Goal: Transaction & Acquisition: Download file/media

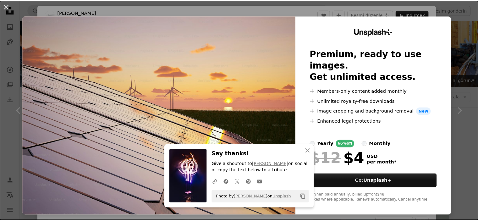
scroll to position [754, 0]
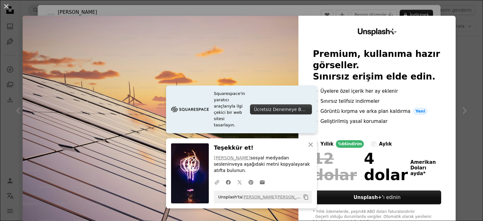
click at [270, 84] on img at bounding box center [161, 126] width 276 height 221
click at [308, 148] on icon "An X shape" at bounding box center [311, 145] width 8 height 8
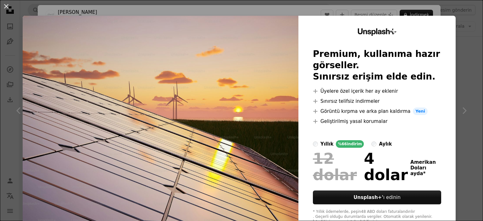
click at [457, 56] on div "An X shape Unsplash+ Premium, kullanıma hazır görseller. Sınırsız erişim elde e…" at bounding box center [241, 110] width 483 height 221
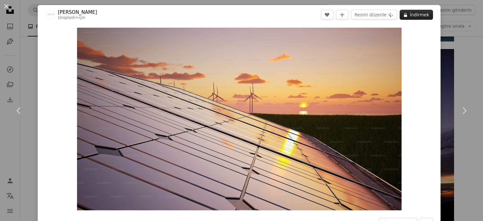
click at [415, 14] on font "İndirmek" at bounding box center [418, 14] width 19 height 5
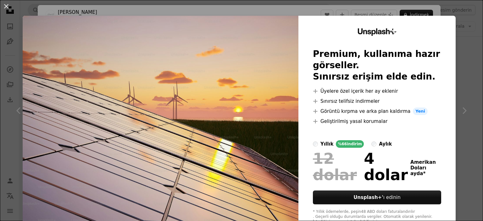
click at [453, 44] on div "An X shape Unsplash+ Premium, kullanıma hazır görseller. Sınırsız erişim elde e…" at bounding box center [241, 110] width 483 height 221
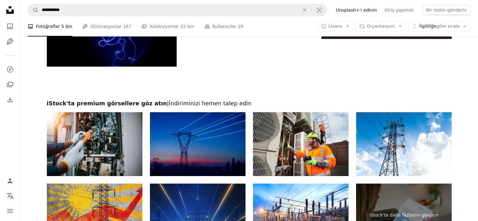
scroll to position [2231, 0]
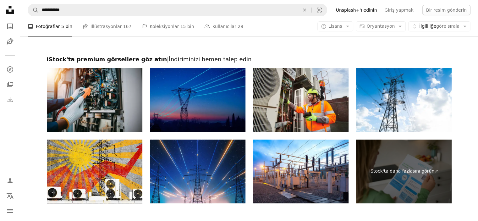
click at [378, 176] on link "iStock'ta daha fazlasını görün ↗" at bounding box center [404, 172] width 96 height 64
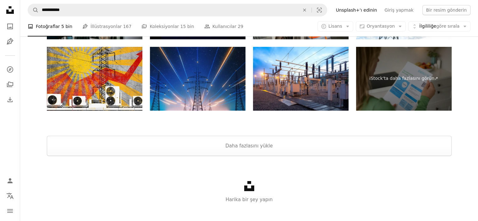
scroll to position [2325, 0]
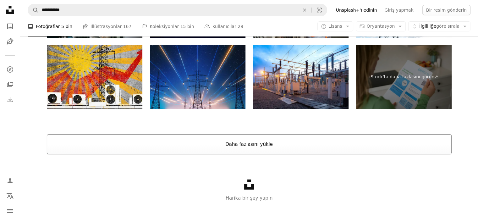
click at [244, 143] on font "Daha fazlasını yükle" at bounding box center [248, 144] width 47 height 6
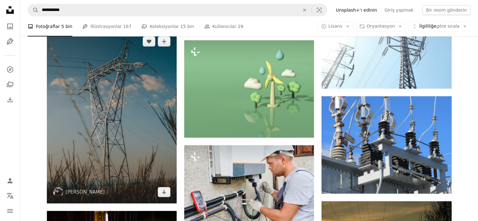
click at [134, 128] on img at bounding box center [112, 116] width 130 height 173
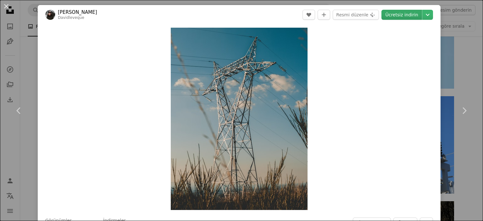
click at [396, 15] on font "Ücretsiz indirin" at bounding box center [401, 14] width 33 height 5
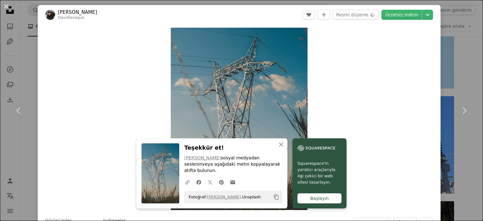
click at [459, 49] on div "An X shape Chevron left Chevron right An X shape Kapalı Teşekkür et! [PERSON_NA…" at bounding box center [241, 110] width 483 height 221
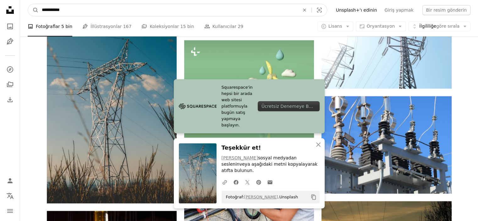
click at [103, 11] on input "**********" at bounding box center [168, 10] width 259 height 12
type input "**********"
click at [28, 4] on button "A magnifying glass" at bounding box center [33, 10] width 11 height 12
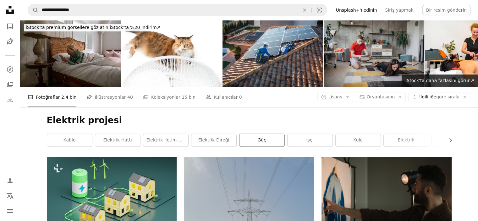
click at [263, 141] on font "güç" at bounding box center [261, 139] width 8 height 5
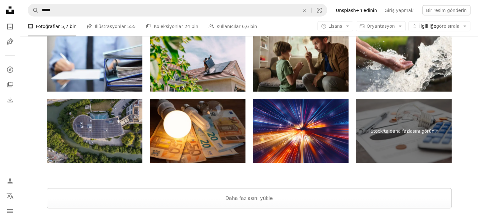
scroll to position [1184, 0]
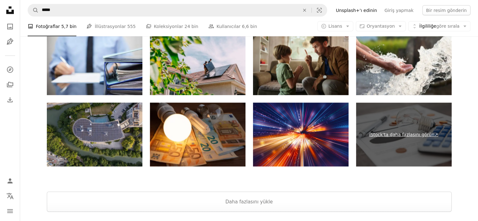
click at [397, 141] on link "iStock'ta daha fazlasını görün ↗" at bounding box center [404, 134] width 96 height 64
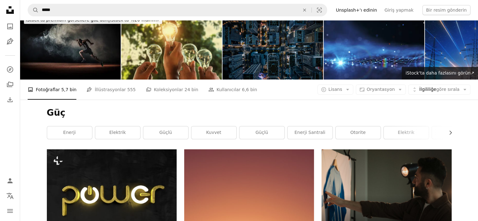
scroll to position [0, 0]
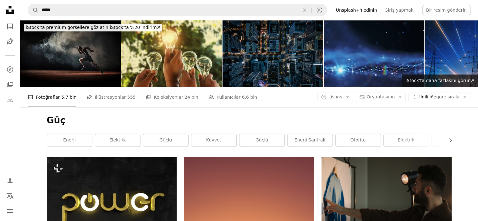
click at [352, 61] on img at bounding box center [374, 53] width 101 height 67
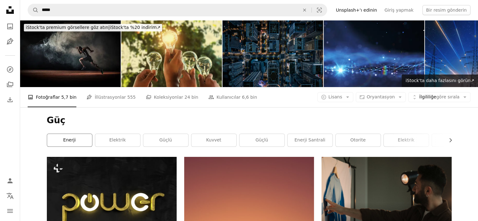
click at [86, 140] on link "enerji" at bounding box center [69, 140] width 45 height 13
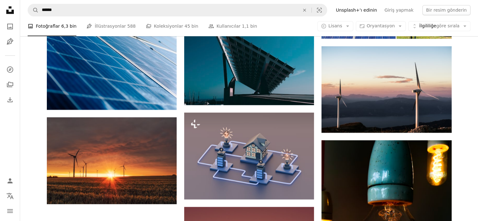
scroll to position [723, 0]
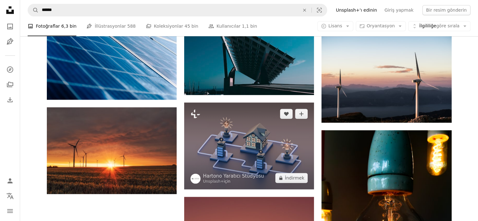
click at [243, 149] on img at bounding box center [249, 145] width 130 height 86
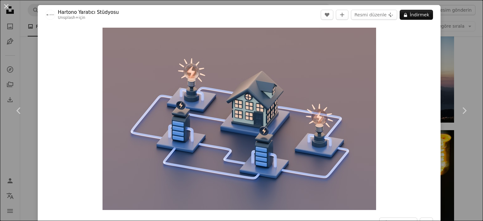
click at [466, 44] on div "An X shape Chevron left Chevron right Hartono Yaratıcı Stüdyosu Unsplash+ için …" at bounding box center [241, 110] width 483 height 221
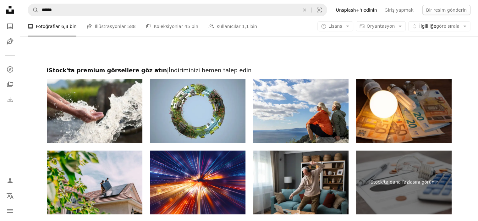
scroll to position [1979, 0]
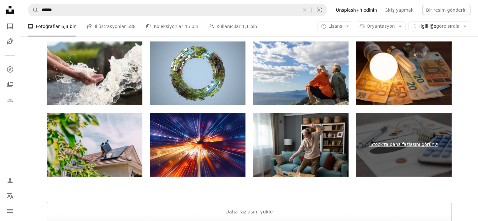
click at [383, 157] on link "iStock'ta daha fazlasını görün ↗" at bounding box center [404, 145] width 96 height 64
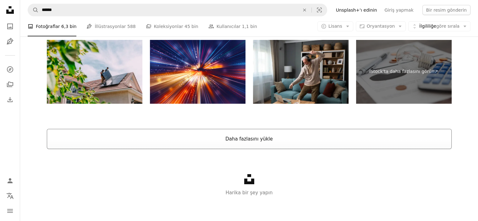
click at [234, 136] on font "Daha fazlasını yükle" at bounding box center [248, 139] width 47 height 6
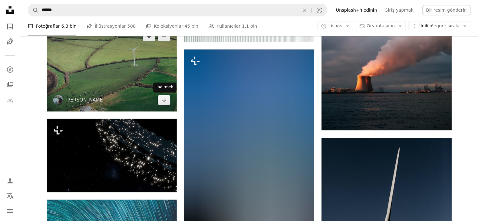
scroll to position [2932, 0]
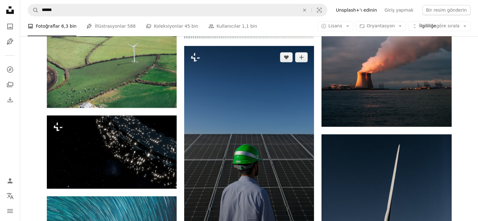
click at [235, 140] on img at bounding box center [249, 143] width 130 height 195
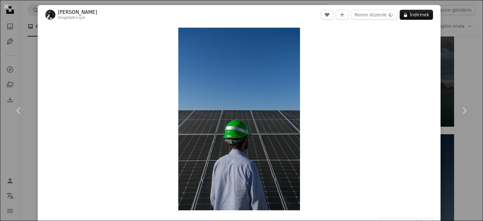
click at [466, 57] on div "An X shape Chevron left Chevron right Hrant Haçatryan Unsplash+ için A heart A …" at bounding box center [241, 110] width 483 height 221
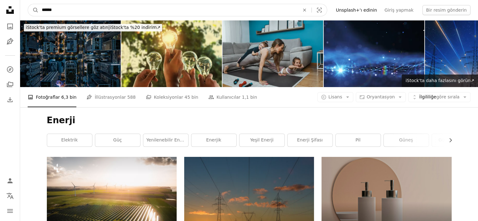
click at [69, 7] on input "******" at bounding box center [168, 10] width 259 height 12
type input "**********"
click at [28, 4] on button "A magnifying glass" at bounding box center [33, 10] width 11 height 12
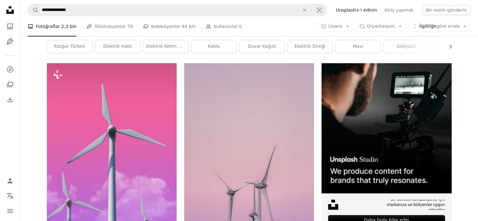
scroll to position [126, 0]
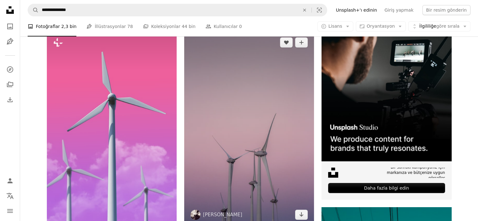
click at [250, 120] on img at bounding box center [249, 128] width 130 height 195
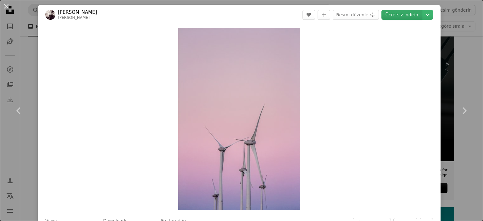
click at [406, 15] on font "Ücretsiz indirin" at bounding box center [401, 14] width 33 height 5
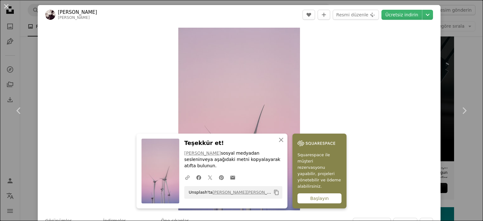
click at [458, 48] on div "An X shape Chevron left Chevron right An X shape Kapalı Teşekkür et! [PERSON_NA…" at bounding box center [241, 110] width 483 height 221
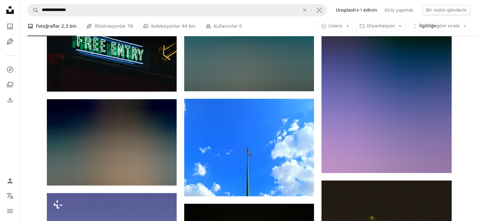
scroll to position [628, 0]
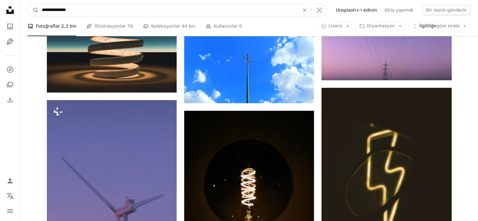
click at [55, 7] on input "**********" at bounding box center [168, 10] width 259 height 12
type input "**********"
click button "A magnifying glass" at bounding box center [33, 10] width 11 height 12
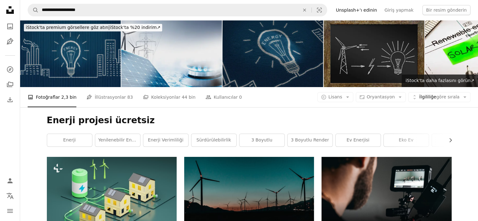
click at [182, 66] on img at bounding box center [171, 53] width 101 height 67
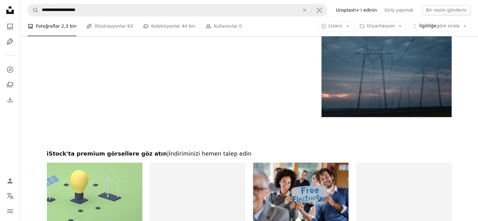
scroll to position [1100, 0]
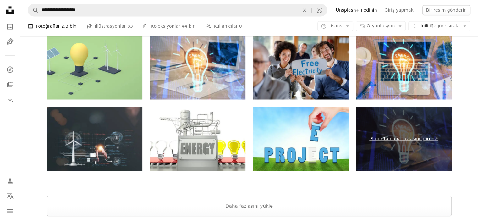
click at [405, 128] on link "iStock'ta daha fazlasını görün ↗" at bounding box center [404, 139] width 96 height 64
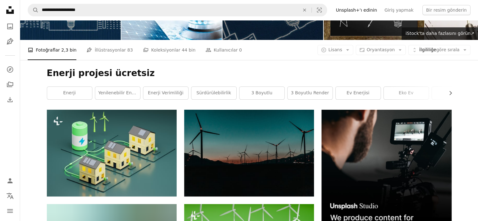
scroll to position [0, 0]
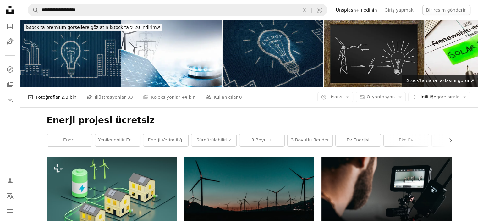
click at [99, 69] on img at bounding box center [70, 53] width 101 height 67
click at [435, 80] on font "iStock'ta daha fazlasını görün" at bounding box center [437, 80] width 65 height 5
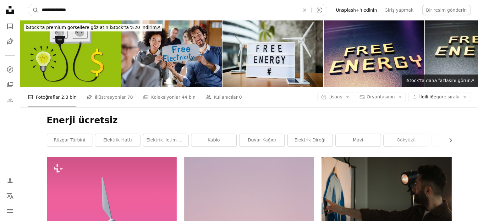
drag, startPoint x: 115, startPoint y: 8, endPoint x: 0, endPoint y: 9, distance: 114.7
type input "**********"
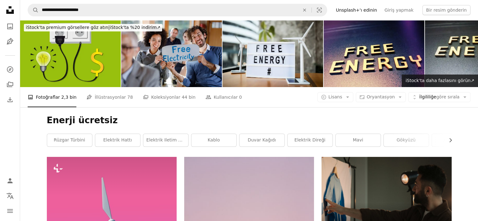
click at [120, 118] on h1 "Enerji ücretsiz" at bounding box center [249, 120] width 405 height 11
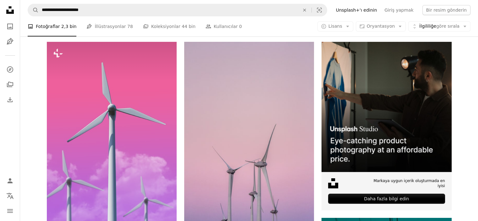
scroll to position [126, 0]
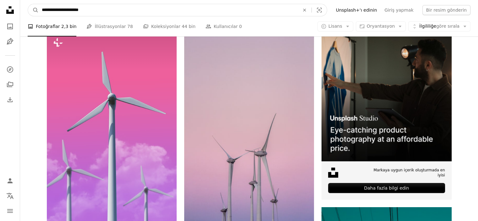
click at [96, 8] on input "**********" at bounding box center [168, 10] width 259 height 12
click at [28, 4] on button "A magnifying glass" at bounding box center [33, 10] width 11 height 12
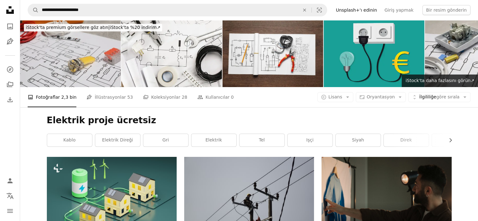
click at [80, 60] on img at bounding box center [70, 53] width 101 height 67
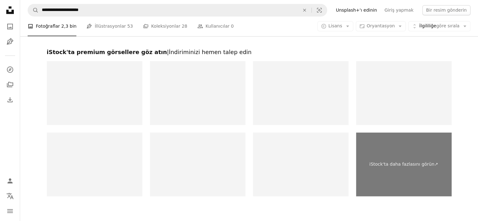
scroll to position [1100, 0]
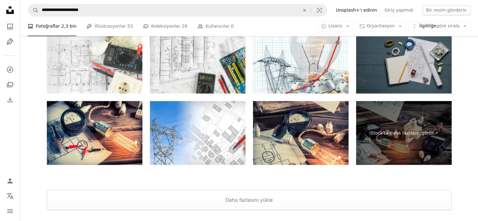
click at [414, 75] on img at bounding box center [404, 62] width 96 height 64
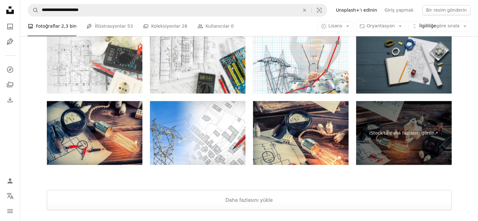
click at [97, 145] on img at bounding box center [95, 133] width 96 height 64
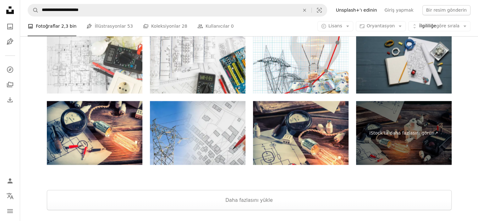
click at [195, 132] on img at bounding box center [198, 133] width 96 height 64
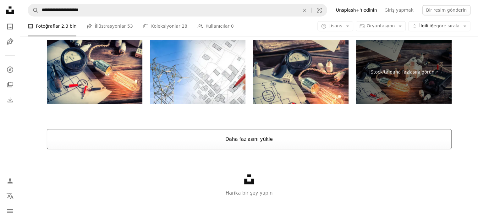
click at [250, 141] on font "Daha fazlasını yükle" at bounding box center [248, 139] width 47 height 6
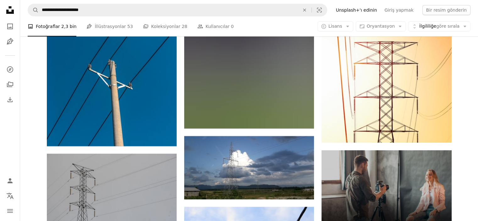
scroll to position [2386, 0]
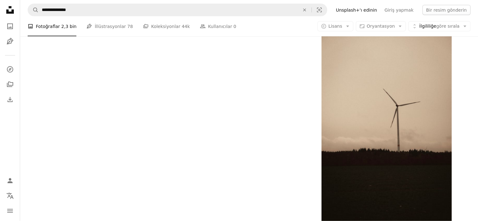
scroll to position [126, 0]
